Goal: Obtain resource: Obtain resource

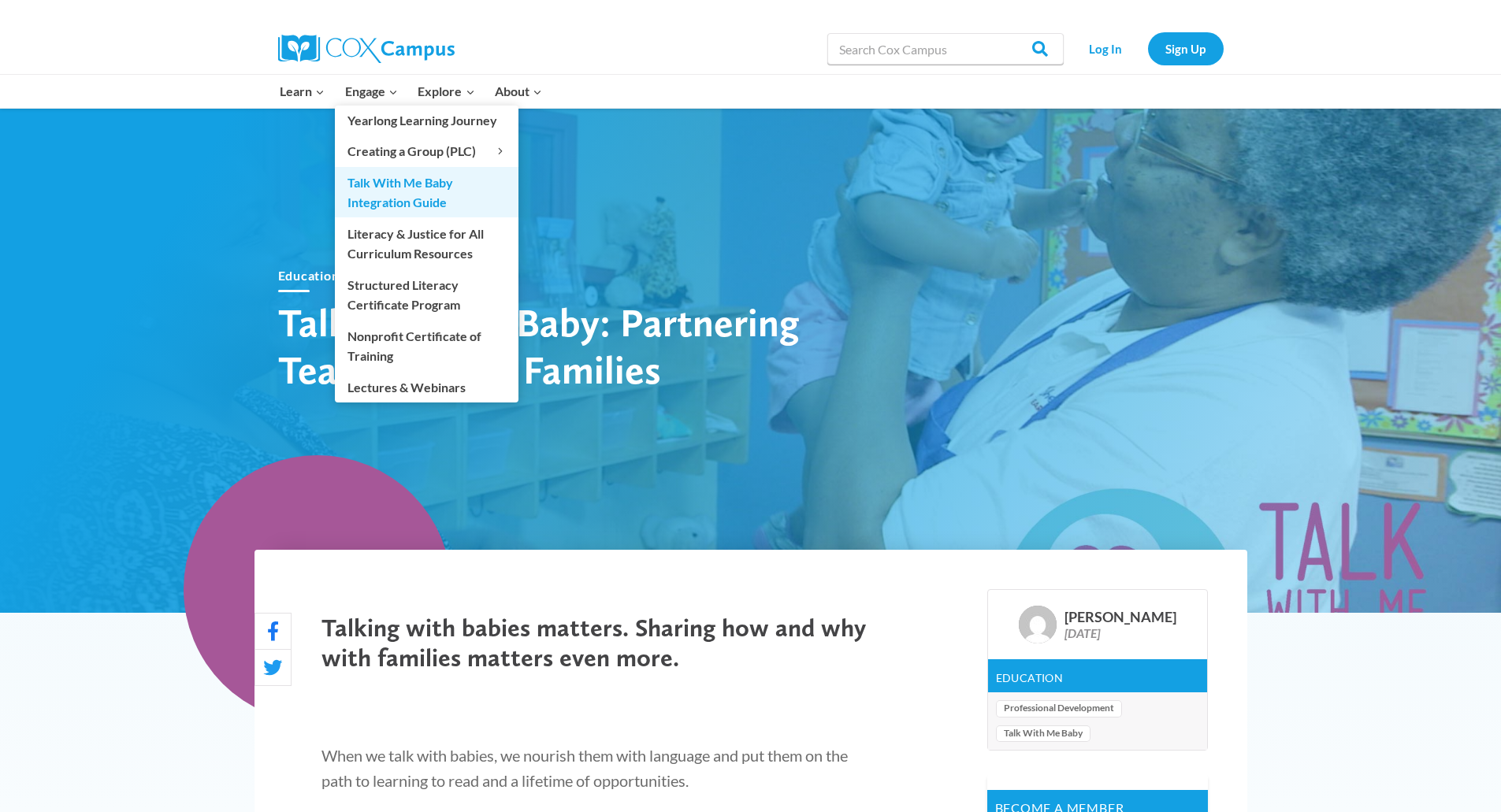
click at [374, 194] on link "Talk With Me Baby Integration Guide" at bounding box center [427, 192] width 184 height 50
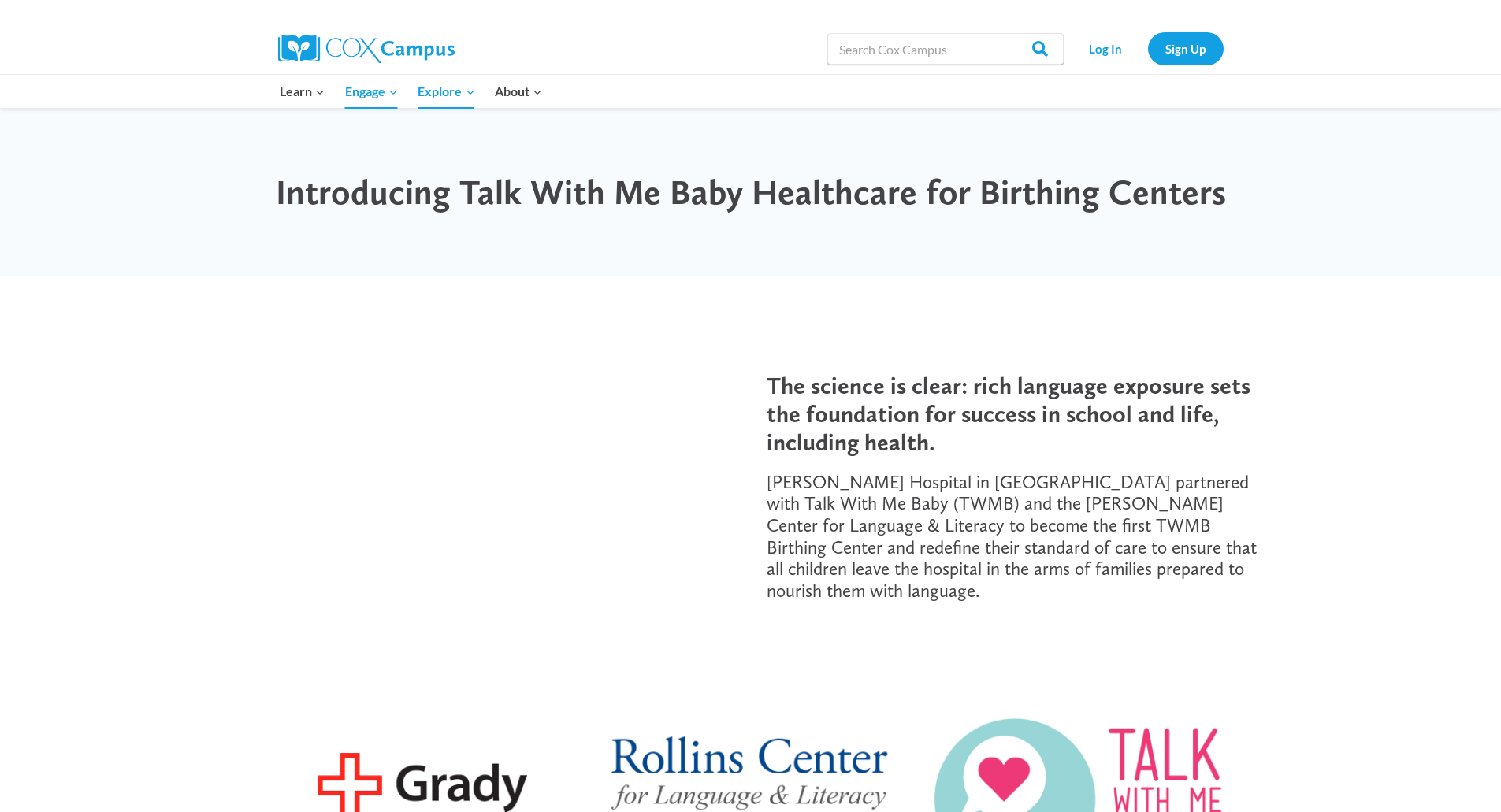
drag, startPoint x: 979, startPoint y: 473, endPoint x: 951, endPoint y: 467, distance: 28.6
click at [979, 473] on span "[PERSON_NAME] Hospital in [GEOGRAPHIC_DATA] partnered with Talk With Me Baby (T…" at bounding box center [1012, 536] width 490 height 131
click at [1190, 411] on span "The science is clear: rich language exposure sets the foundation for success in…" at bounding box center [1009, 413] width 484 height 85
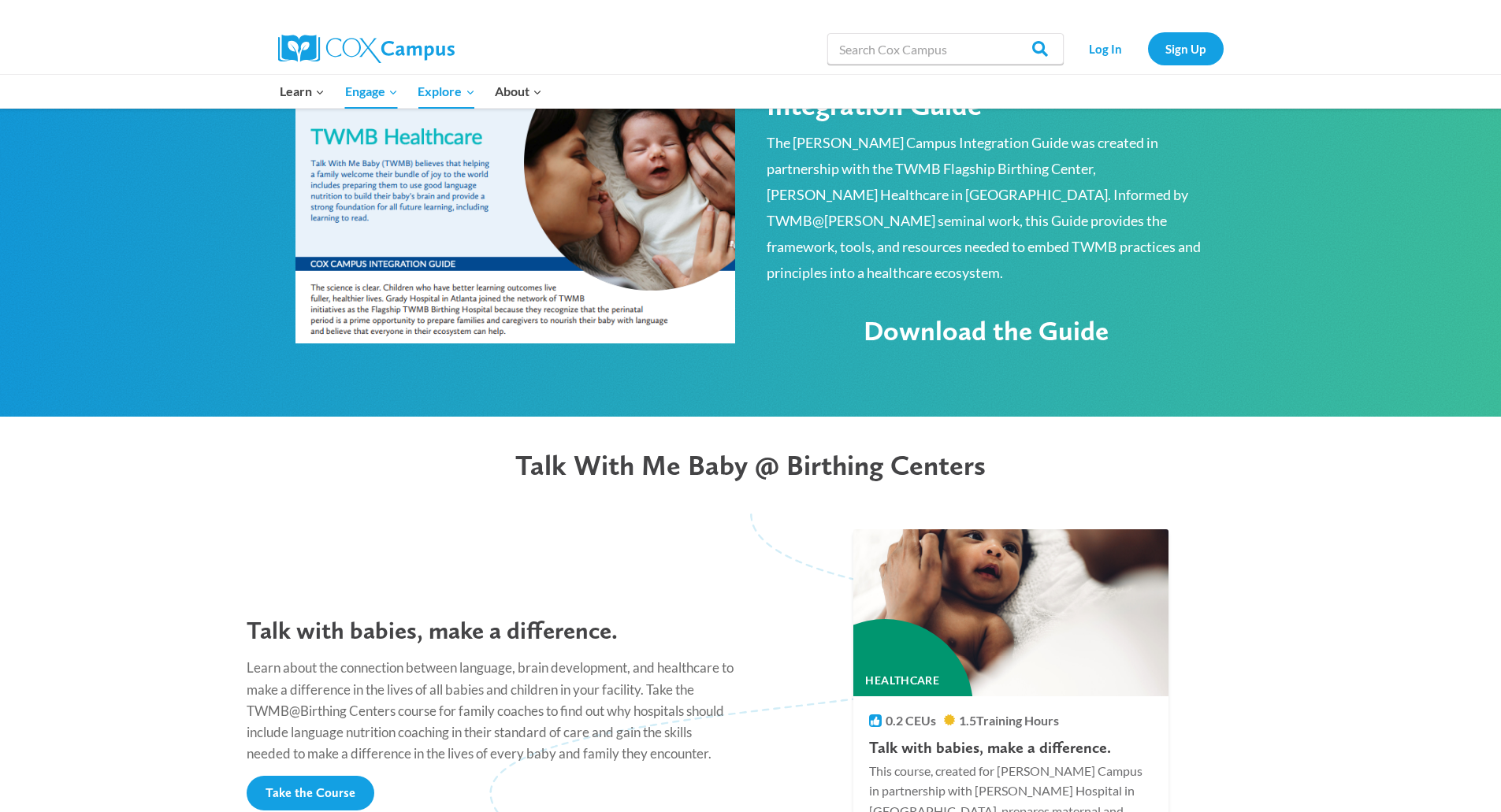
scroll to position [709, 0]
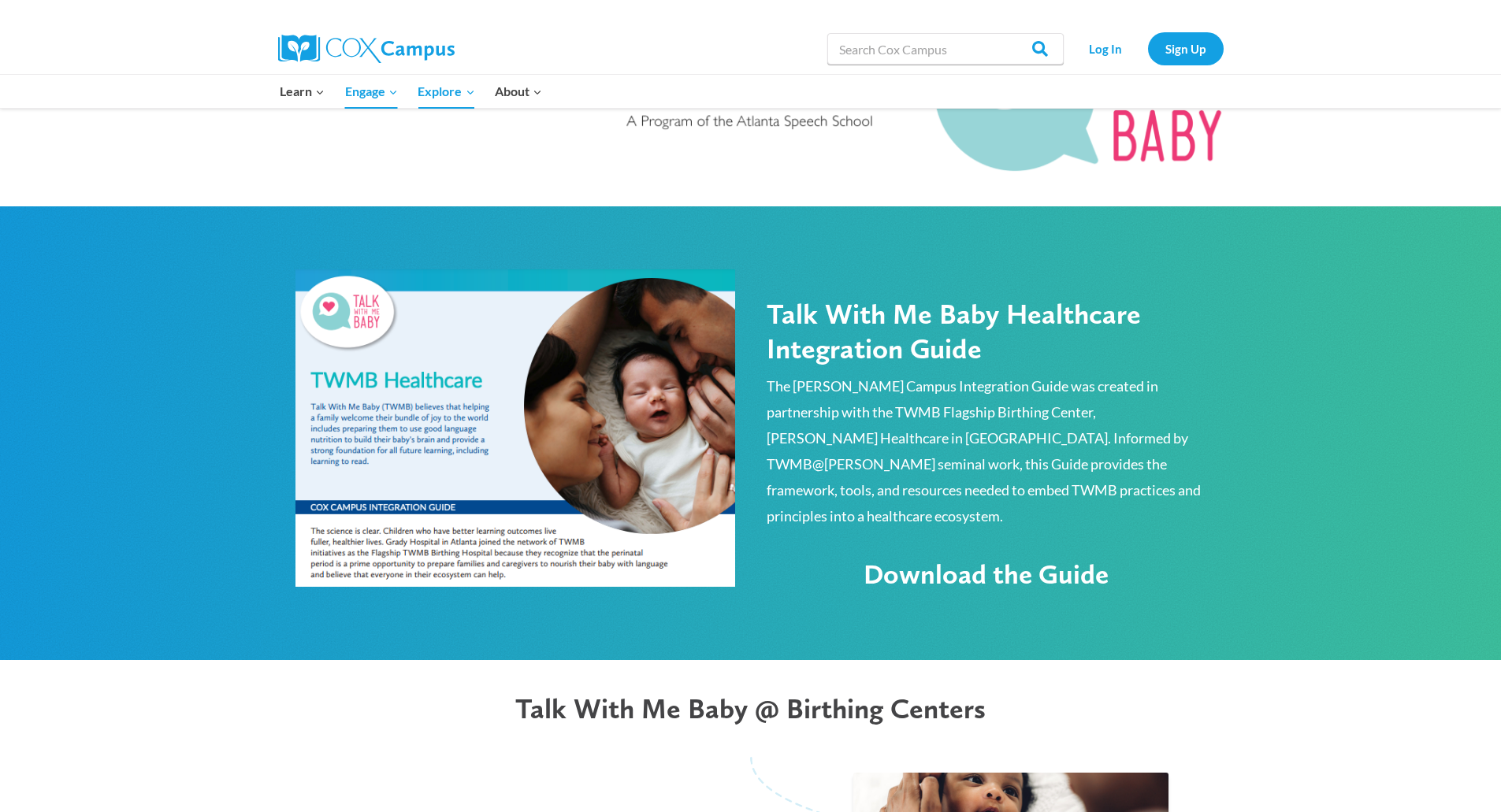
drag, startPoint x: 880, startPoint y: 352, endPoint x: 879, endPoint y: 393, distance: 41.0
click at [880, 352] on h2 "Talk With Me Baby Healthcare Integration Guide" at bounding box center [986, 331] width 440 height 68
click at [952, 558] on span "Download the Guide" at bounding box center [986, 574] width 245 height 33
